Goal: Information Seeking & Learning: Learn about a topic

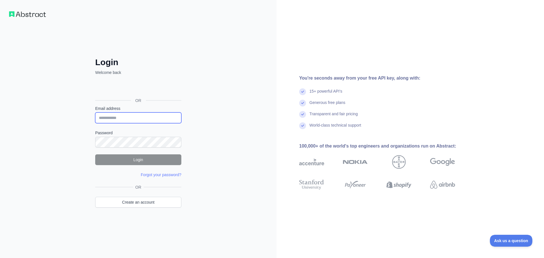
type input "**********"
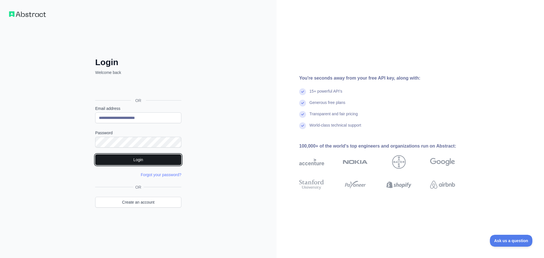
click at [144, 158] on button "Login" at bounding box center [138, 159] width 86 height 11
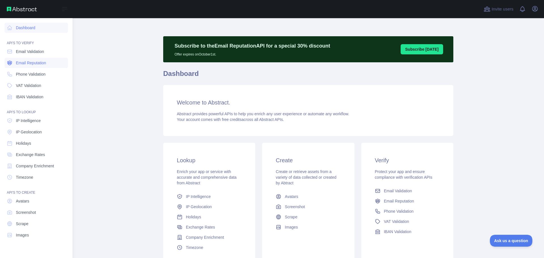
click at [25, 63] on span "Email Reputation" at bounding box center [31, 63] width 30 height 6
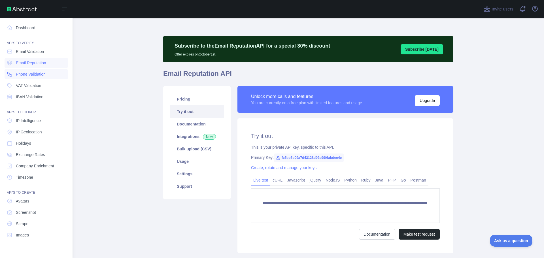
click at [12, 75] on icon at bounding box center [10, 74] width 6 height 6
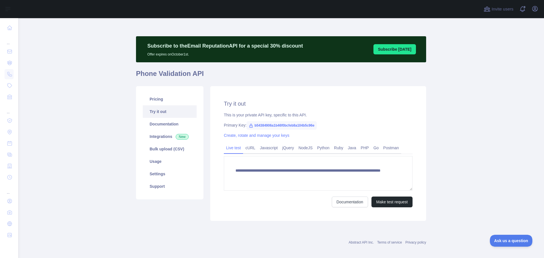
click at [89, 122] on main "**********" at bounding box center [281, 138] width 526 height 240
click at [165, 139] on link "Integrations New" at bounding box center [170, 136] width 54 height 12
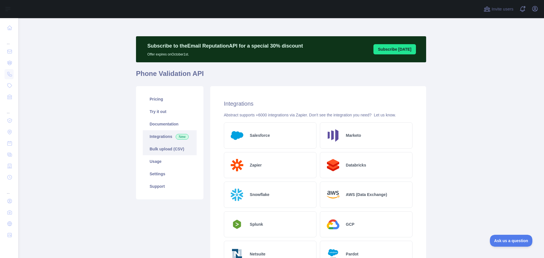
click at [163, 148] on link "Bulk upload (CSV)" at bounding box center [170, 149] width 54 height 12
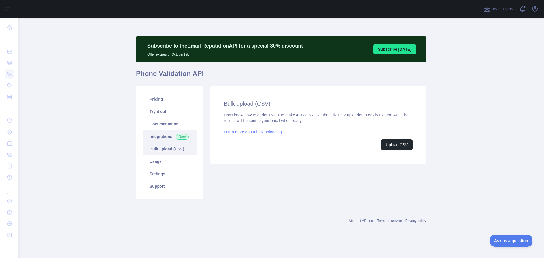
click at [168, 137] on link "Integrations New" at bounding box center [170, 136] width 54 height 12
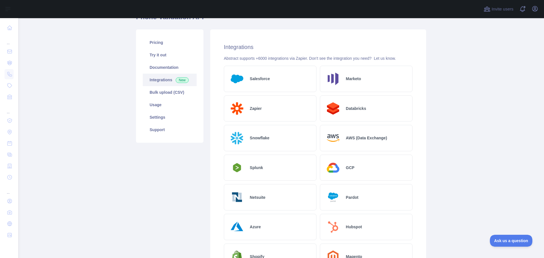
scroll to position [85, 0]
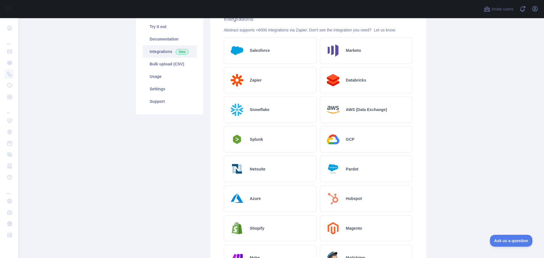
click at [336, 204] on img at bounding box center [333, 198] width 17 height 17
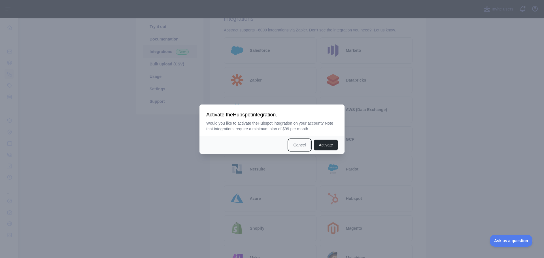
click at [294, 144] on button "Cancel" at bounding box center [300, 145] width 22 height 11
